Goal: Task Accomplishment & Management: Use online tool/utility

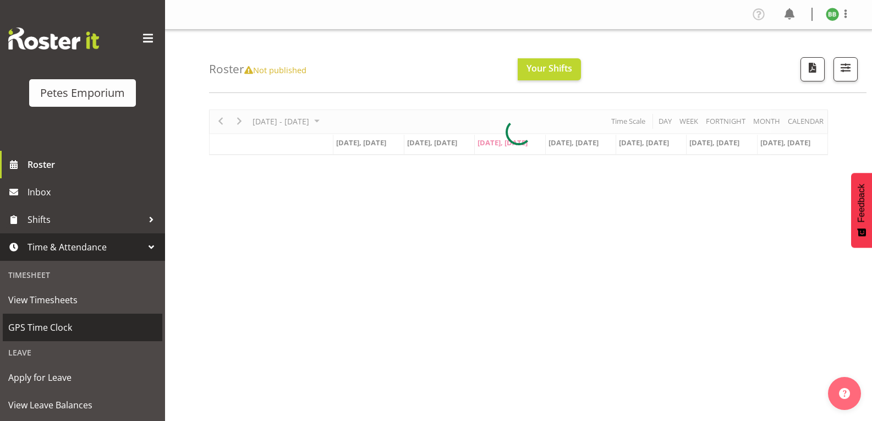
click at [59, 331] on span "GPS Time Clock" at bounding box center [82, 327] width 149 height 17
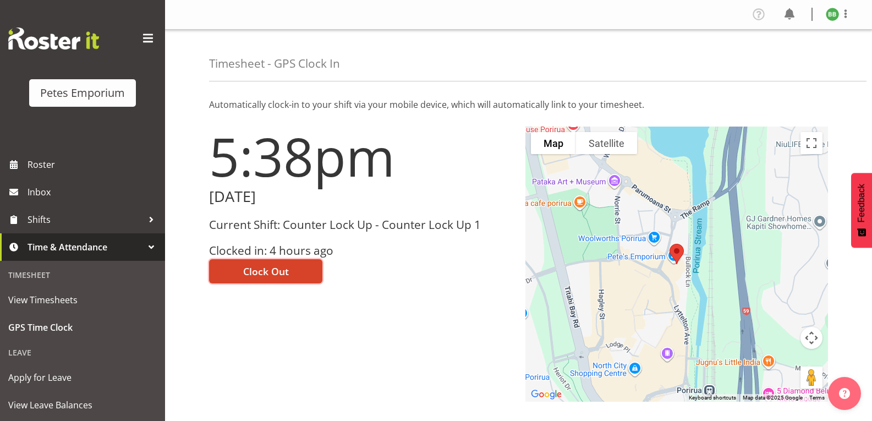
click at [267, 275] on span "Clock Out" at bounding box center [266, 271] width 46 height 14
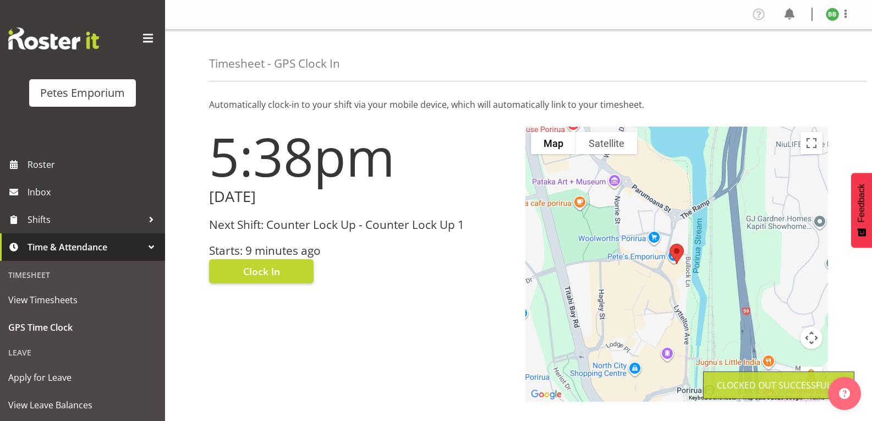
click at [827, 14] on img at bounding box center [832, 14] width 13 height 13
click at [779, 62] on link "Log Out" at bounding box center [799, 58] width 106 height 20
